Goal: Task Accomplishment & Management: Manage account settings

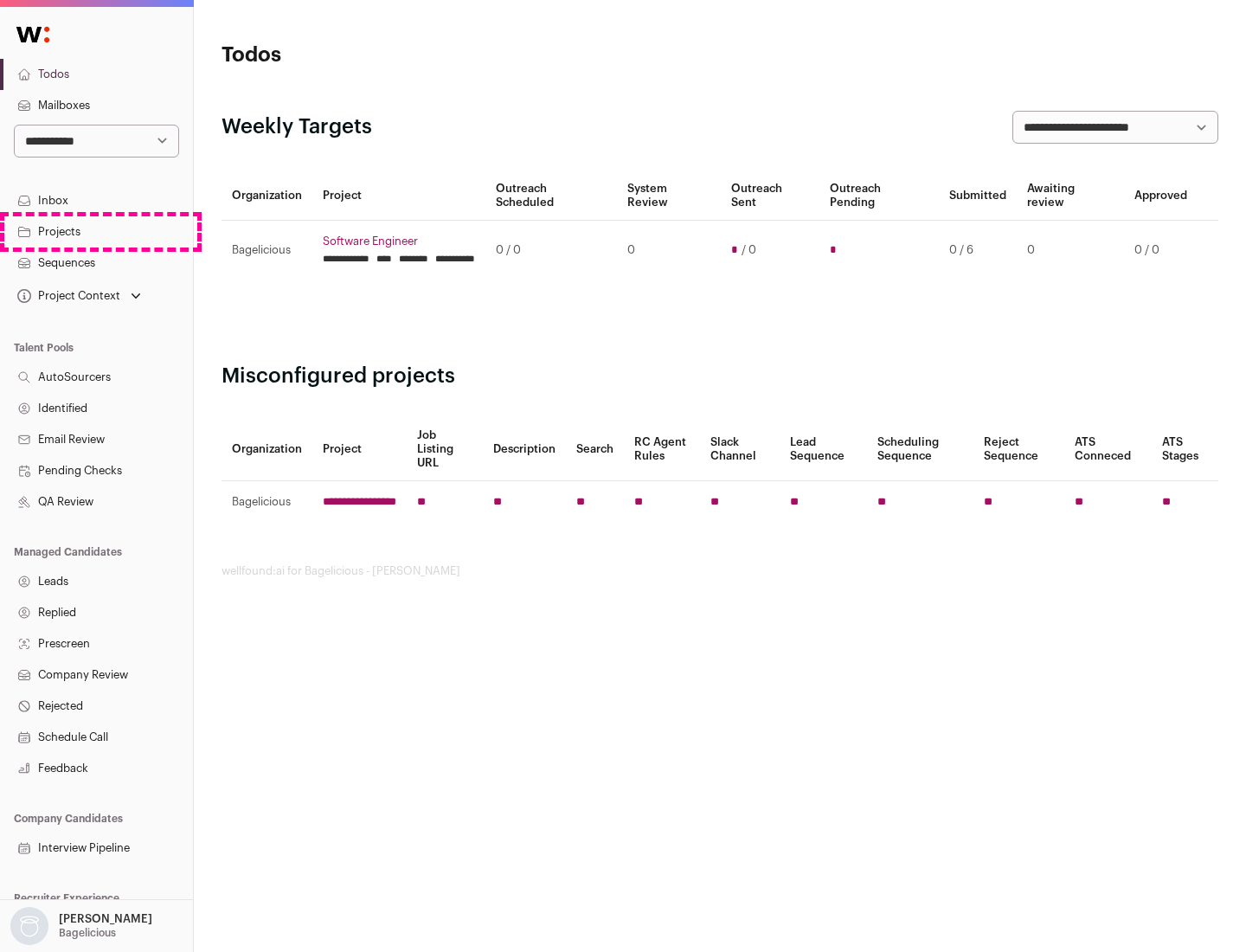
click at [97, 231] on link "Projects" at bounding box center [97, 232] width 193 height 31
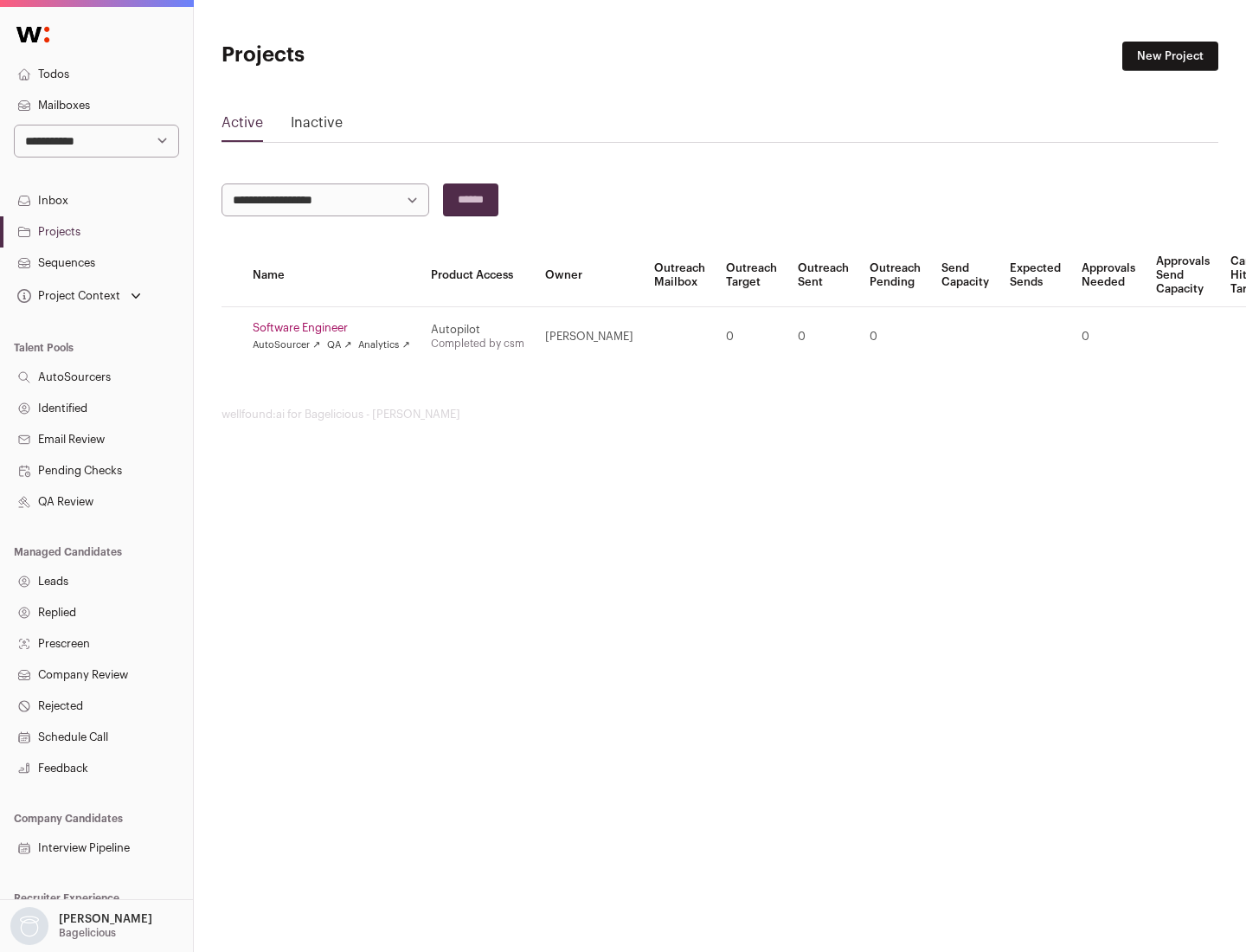
click at [337, 328] on link "Software Engineer" at bounding box center [331, 327] width 157 height 14
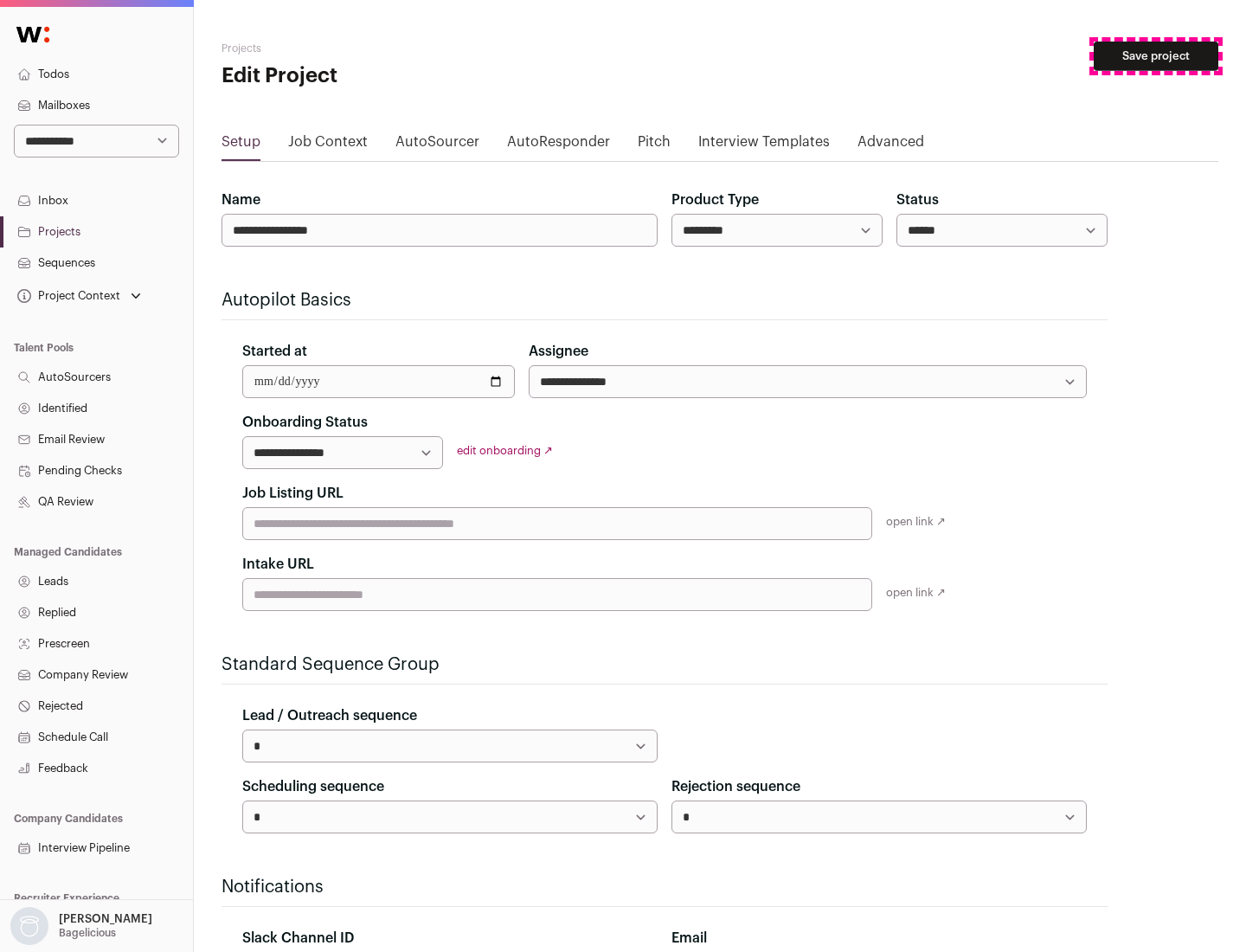
click at [1156, 56] on button "Save project" at bounding box center [1156, 56] width 125 height 29
